Goal: Transaction & Acquisition: Purchase product/service

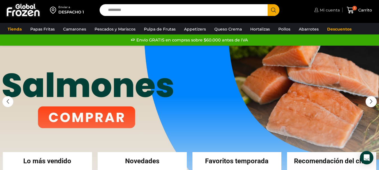
click at [329, 11] on span "Mi cuenta" at bounding box center [328, 10] width 21 height 6
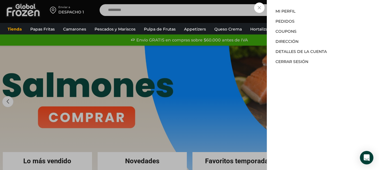
click at [287, 8] on div "Mi cuenta Mi perfil Pedidos Descargas Coupons Dirección Detalles de la cuenta C…" at bounding box center [323, 85] width 112 height 170
click at [285, 12] on link "Mi perfil" at bounding box center [285, 11] width 20 height 5
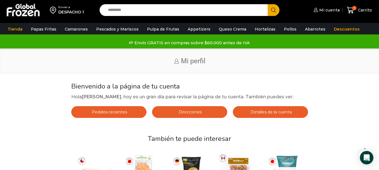
scroll to position [28, 0]
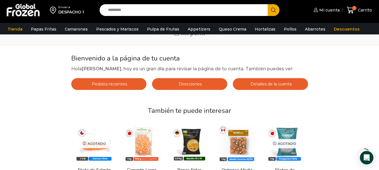
click at [183, 82] on span "Direcciones" at bounding box center [189, 84] width 24 height 5
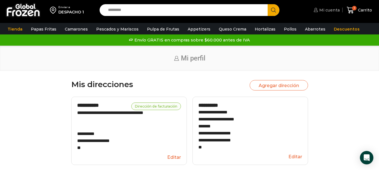
click at [328, 11] on span "Mi cuenta" at bounding box center [329, 10] width 22 height 6
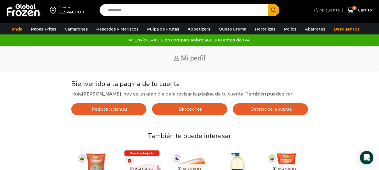
click at [325, 11] on span "Mi cuenta" at bounding box center [329, 10] width 22 height 6
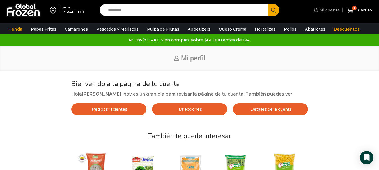
click at [325, 8] on span "Mi cuenta" at bounding box center [329, 10] width 22 height 6
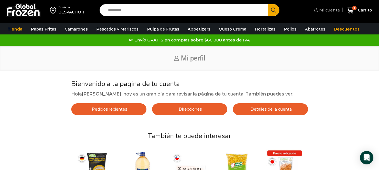
click at [328, 11] on span "Mi cuenta" at bounding box center [329, 10] width 22 height 6
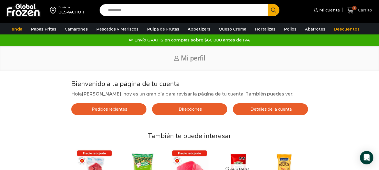
click at [355, 9] on span "1" at bounding box center [354, 8] width 4 height 4
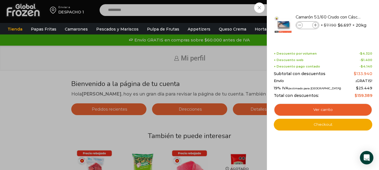
click at [345, 6] on div "1 [GEOGRAPHIC_DATA] 1 1 Shopping Cart * $" at bounding box center [359, 10] width 28 height 13
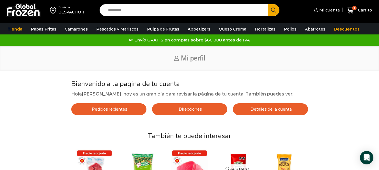
click at [191, 59] on span "Mi perfil" at bounding box center [193, 58] width 24 height 8
click at [325, 8] on span "Mi cuenta" at bounding box center [329, 10] width 22 height 6
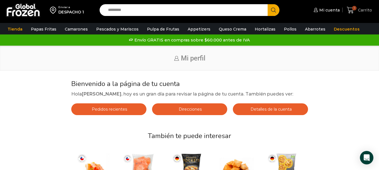
click at [350, 8] on icon at bounding box center [350, 10] width 8 height 8
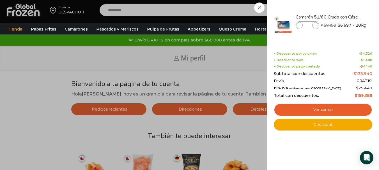
click at [327, 8] on div "1 Shopping Cart Camarón 51/60 Crudo con Cáscara - Gold - Caja 20 kg Camarón 51/…" at bounding box center [323, 85] width 112 height 170
click at [345, 6] on div "1 [GEOGRAPHIC_DATA] 1 1 Shopping Cart * $" at bounding box center [359, 10] width 28 height 13
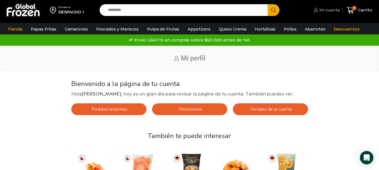
click at [323, 7] on span "Mi cuenta" at bounding box center [329, 10] width 22 height 6
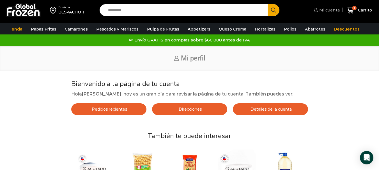
click at [325, 10] on span "Mi cuenta" at bounding box center [329, 10] width 22 height 6
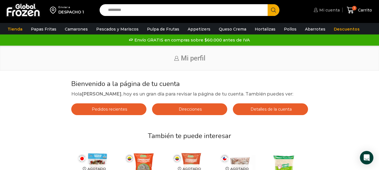
click at [328, 12] on span "Mi cuenta" at bounding box center [329, 10] width 22 height 6
click at [327, 12] on span "Mi cuenta" at bounding box center [329, 10] width 22 height 6
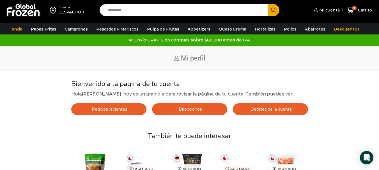
click at [264, 108] on span "Detalles de la cuenta" at bounding box center [270, 109] width 43 height 5
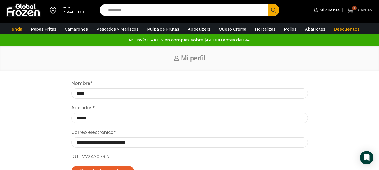
click at [361, 8] on span "Carrito" at bounding box center [363, 10] width 15 height 6
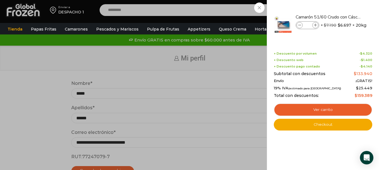
click at [345, 9] on div "1 Carrito 1 1 Shopping Cart * $" at bounding box center [359, 10] width 28 height 13
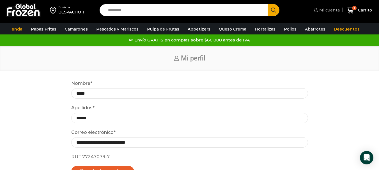
click at [326, 11] on span "Mi cuenta" at bounding box center [329, 10] width 22 height 6
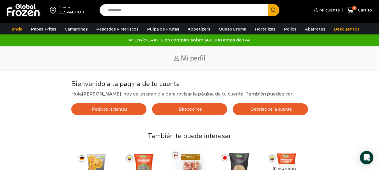
click at [229, 40] on div "Envío GRATIS en compras sobre $60.000 antes de IVA Envío GRATIS en compras sobr…" at bounding box center [189, 40] width 377 height 8
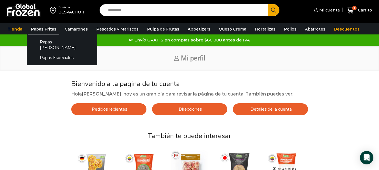
click at [39, 28] on link "Papas Fritas" at bounding box center [43, 29] width 31 height 11
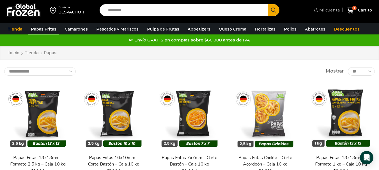
click at [322, 11] on span "Mi cuenta" at bounding box center [329, 10] width 22 height 6
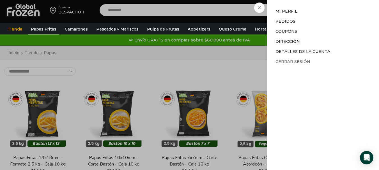
click at [290, 63] on link "Cerrar sesión" at bounding box center [292, 61] width 35 height 5
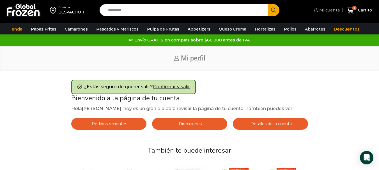
click at [327, 11] on span "Mi cuenta" at bounding box center [329, 10] width 22 height 6
click at [176, 85] on link "Confirmar y salir" at bounding box center [171, 86] width 37 height 5
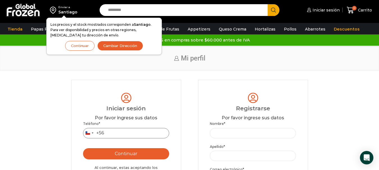
click at [125, 134] on input "Teléfono *" at bounding box center [126, 133] width 86 height 10
type input "*********"
click at [109, 156] on button "Continuar" at bounding box center [126, 153] width 86 height 11
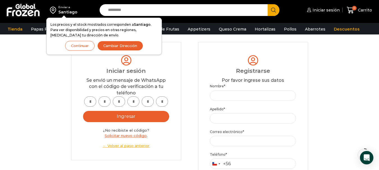
scroll to position [56, 0]
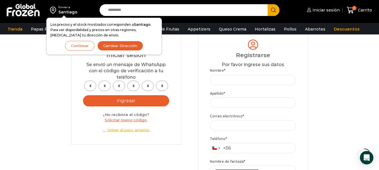
drag, startPoint x: 90, startPoint y: 85, endPoint x: 95, endPoint y: 84, distance: 4.8
click at [93, 84] on input "text" at bounding box center [90, 86] width 12 height 10
click at [101, 84] on input "text" at bounding box center [104, 86] width 12 height 10
click at [121, 120] on link "Solicitar nuevo código" at bounding box center [126, 120] width 42 height 4
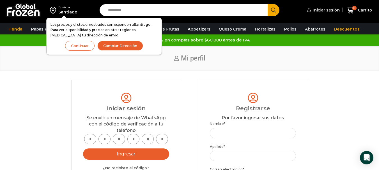
click at [90, 137] on input "text" at bounding box center [90, 139] width 12 height 10
click at [110, 138] on input "text" at bounding box center [104, 139] width 12 height 10
drag, startPoint x: 112, startPoint y: 138, endPoint x: 124, endPoint y: 138, distance: 11.8
click at [112, 138] on div at bounding box center [126, 139] width 86 height 10
drag, startPoint x: 124, startPoint y: 138, endPoint x: 144, endPoint y: 138, distance: 20.7
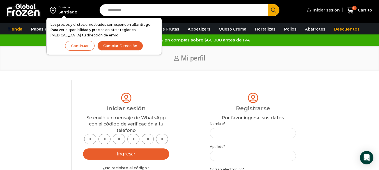
click at [144, 138] on div at bounding box center [126, 139] width 86 height 10
drag, startPoint x: 144, startPoint y: 138, endPoint x: 232, endPoint y: 130, distance: 87.8
click at [159, 136] on div at bounding box center [126, 139] width 86 height 10
click at [60, 10] on div "Santiago" at bounding box center [67, 12] width 19 height 6
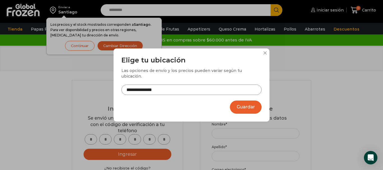
click at [266, 55] on button at bounding box center [264, 52] width 3 height 3
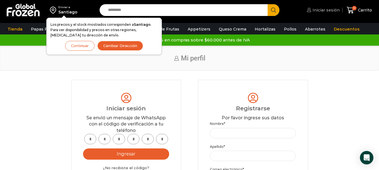
click at [333, 10] on span "Iniciar sesión" at bounding box center [325, 10] width 29 height 6
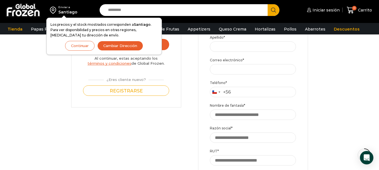
scroll to position [28, 0]
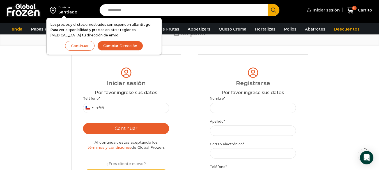
click at [59, 4] on div "Enviar a Santiago Los precios y el stock mostrados corresponden a Santiago . Pa…" at bounding box center [48, 10] width 91 height 20
click at [70, 13] on div "Santiago" at bounding box center [67, 12] width 19 height 6
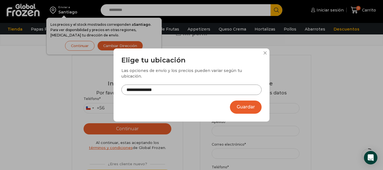
click at [264, 54] on button at bounding box center [264, 52] width 3 height 3
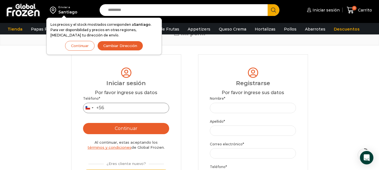
click at [129, 104] on input "Teléfono *" at bounding box center [126, 108] width 86 height 10
type input "*********"
click at [126, 129] on button "Continuar" at bounding box center [126, 128] width 86 height 11
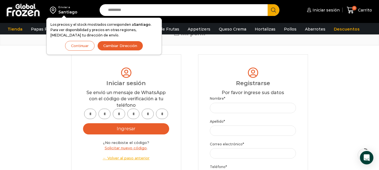
click at [121, 131] on button "Ingresar" at bounding box center [126, 128] width 86 height 11
type input "*"
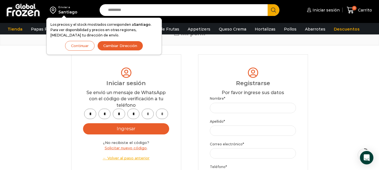
type input "*"
click at [121, 131] on button "Ingresar" at bounding box center [126, 128] width 86 height 11
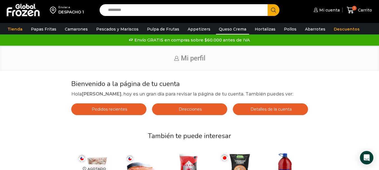
click at [231, 28] on link "Queso Crema" at bounding box center [232, 29] width 33 height 11
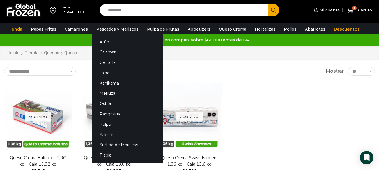
click at [106, 136] on link "Salmón" at bounding box center [127, 134] width 71 height 10
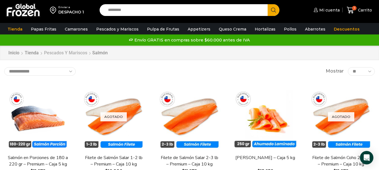
click at [60, 54] on link "Pescados y Mariscos" at bounding box center [66, 53] width 44 height 6
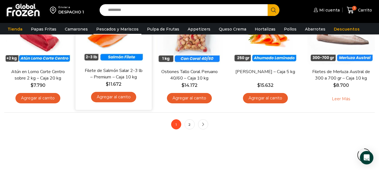
scroll to position [505, 0]
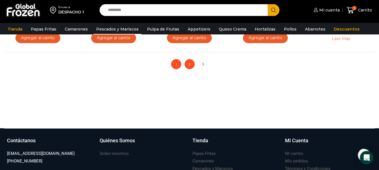
click at [187, 61] on link "2" at bounding box center [189, 64] width 10 height 10
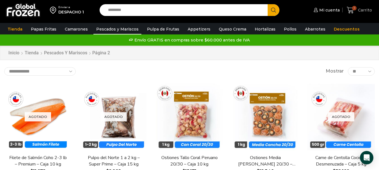
click at [354, 12] on icon at bounding box center [350, 10] width 8 height 8
